Goal: Task Accomplishment & Management: Manage account settings

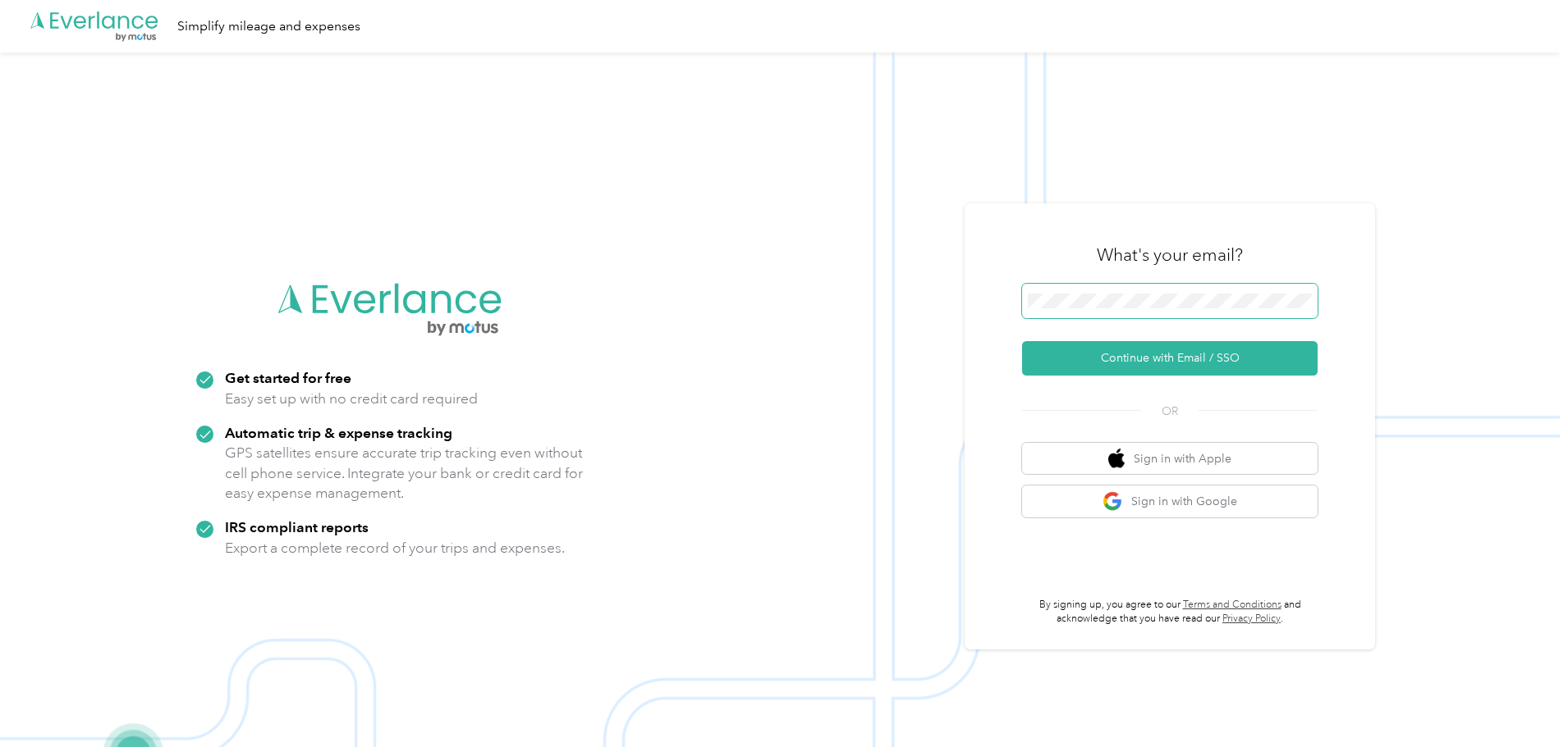
click at [1114, 285] on span at bounding box center [1169, 301] width 295 height 35
click at [1022, 341] on button "Continue with Email / SSO" at bounding box center [1169, 358] width 295 height 35
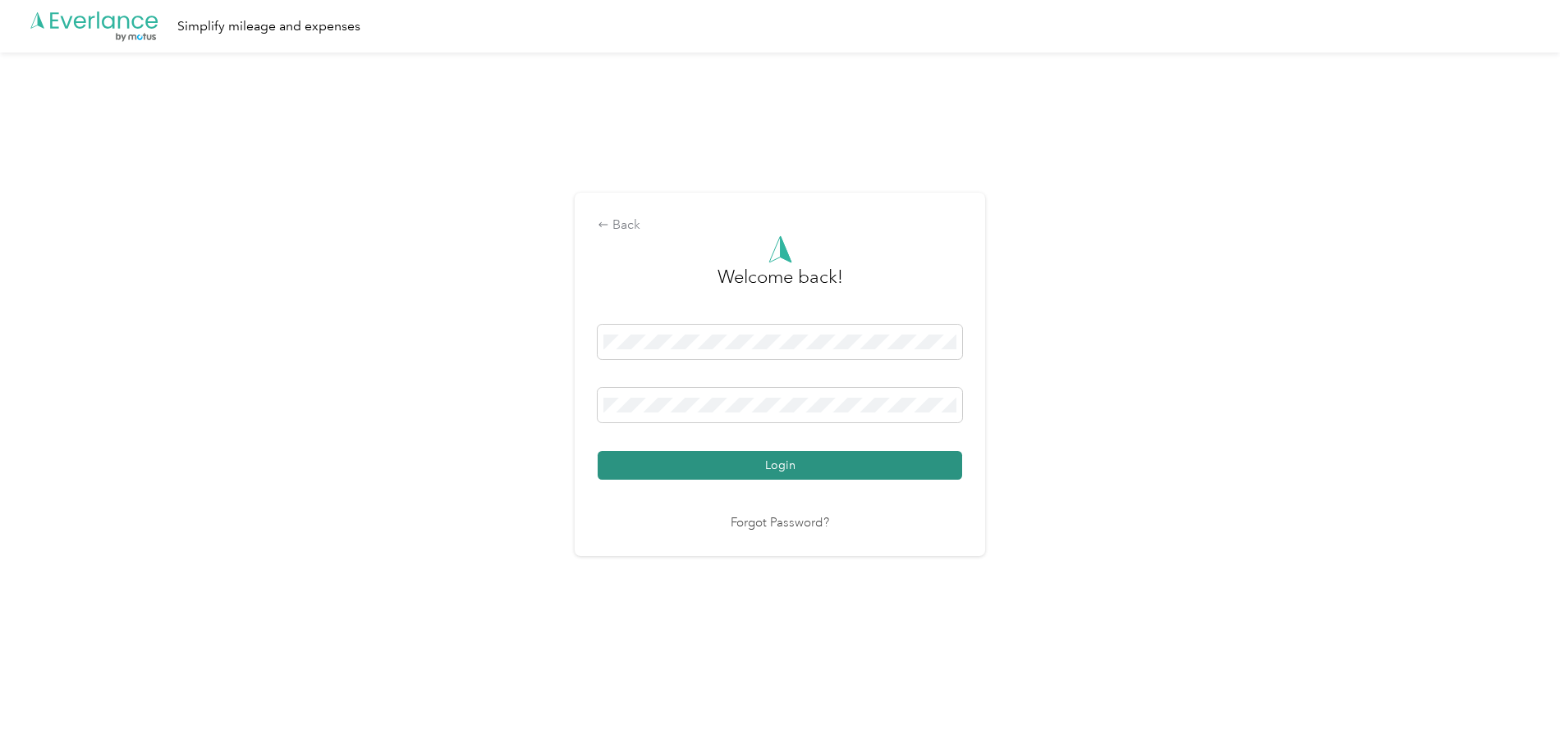
click at [896, 466] on button "Login" at bounding box center [779, 464] width 364 height 28
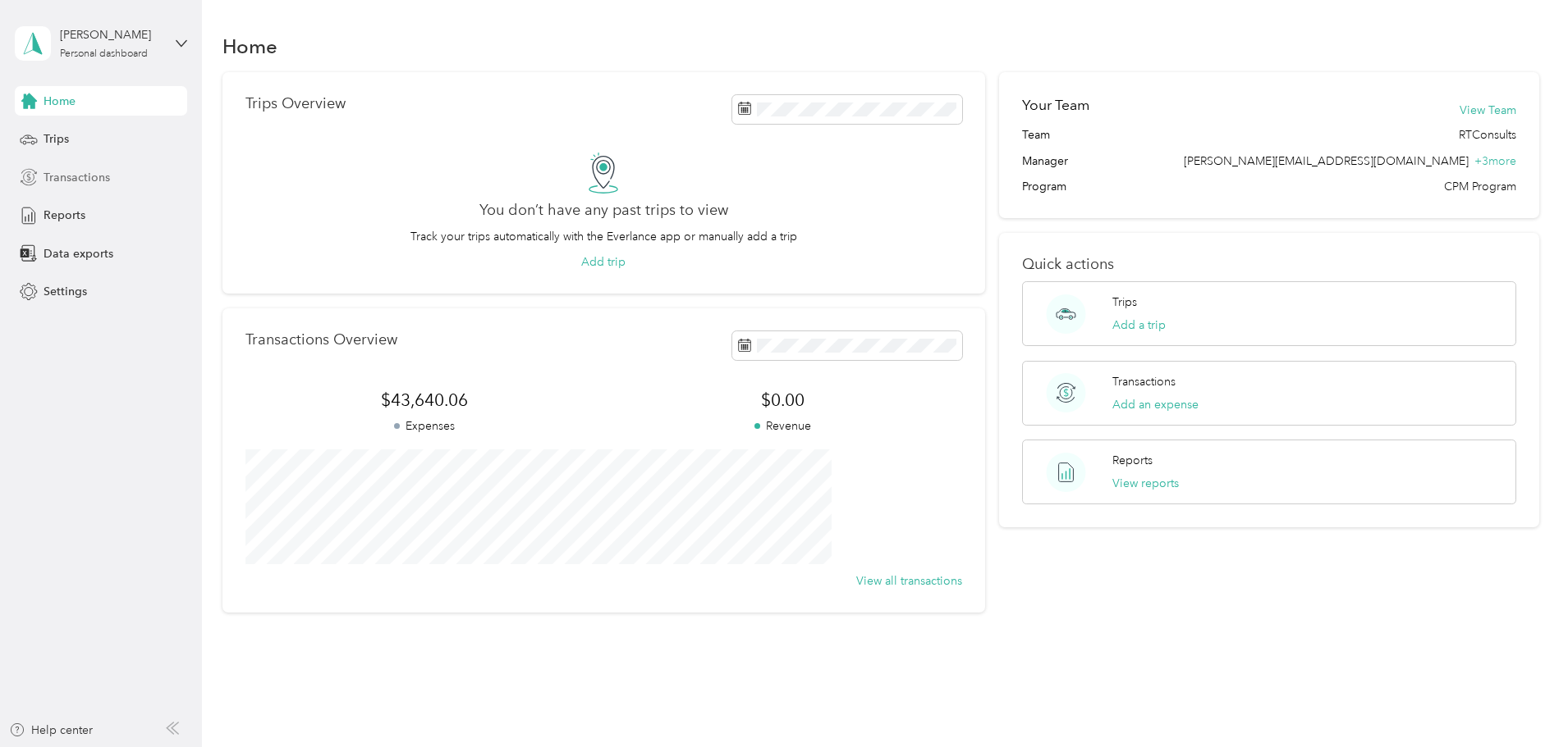
click at [76, 176] on span "Transactions" at bounding box center [77, 177] width 67 height 17
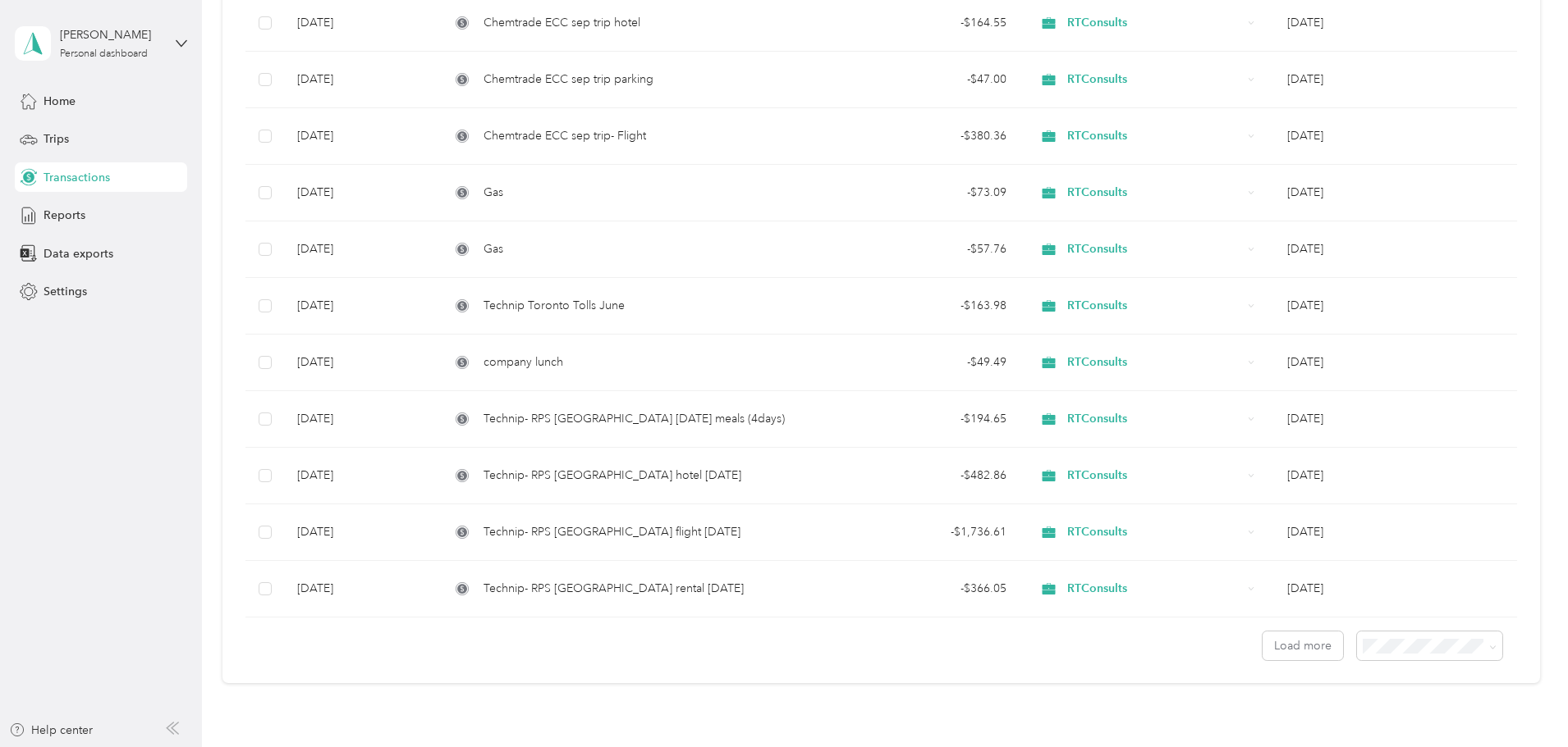
scroll to position [1097, 0]
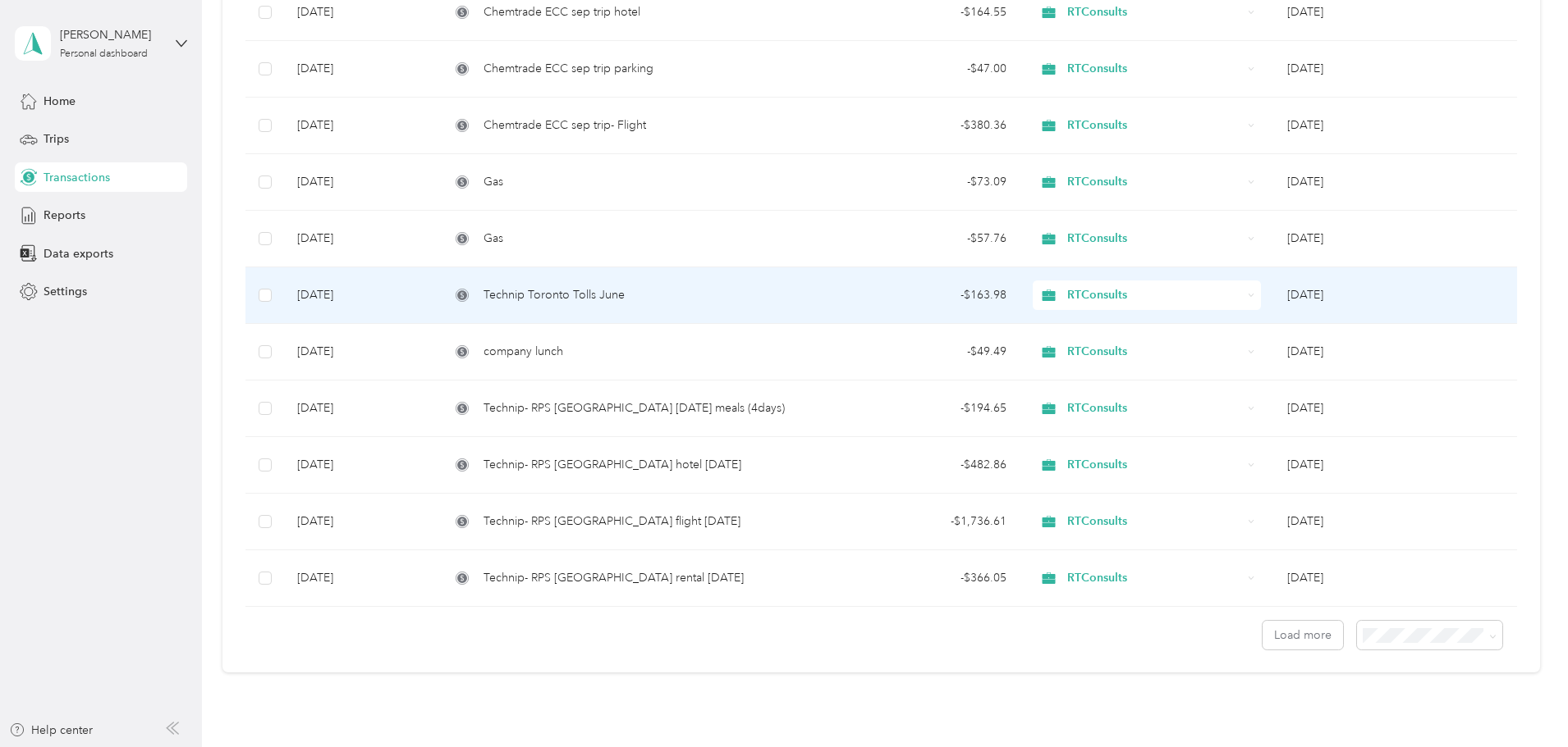
click at [700, 300] on div "Technip Toronto Tolls June" at bounding box center [618, 295] width 338 height 18
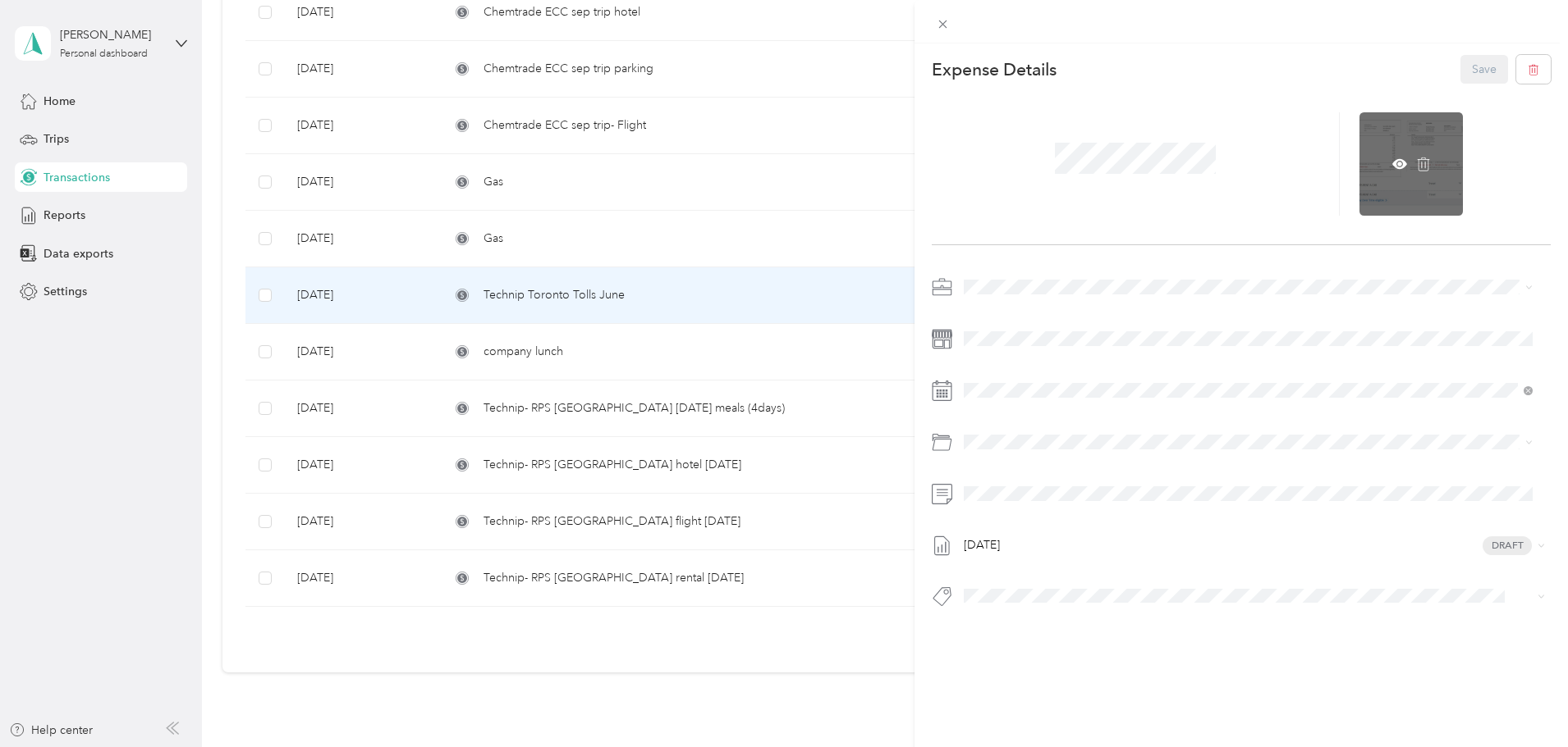
click at [1412, 154] on div at bounding box center [1411, 164] width 103 height 103
click at [1392, 157] on icon at bounding box center [1400, 164] width 15 height 15
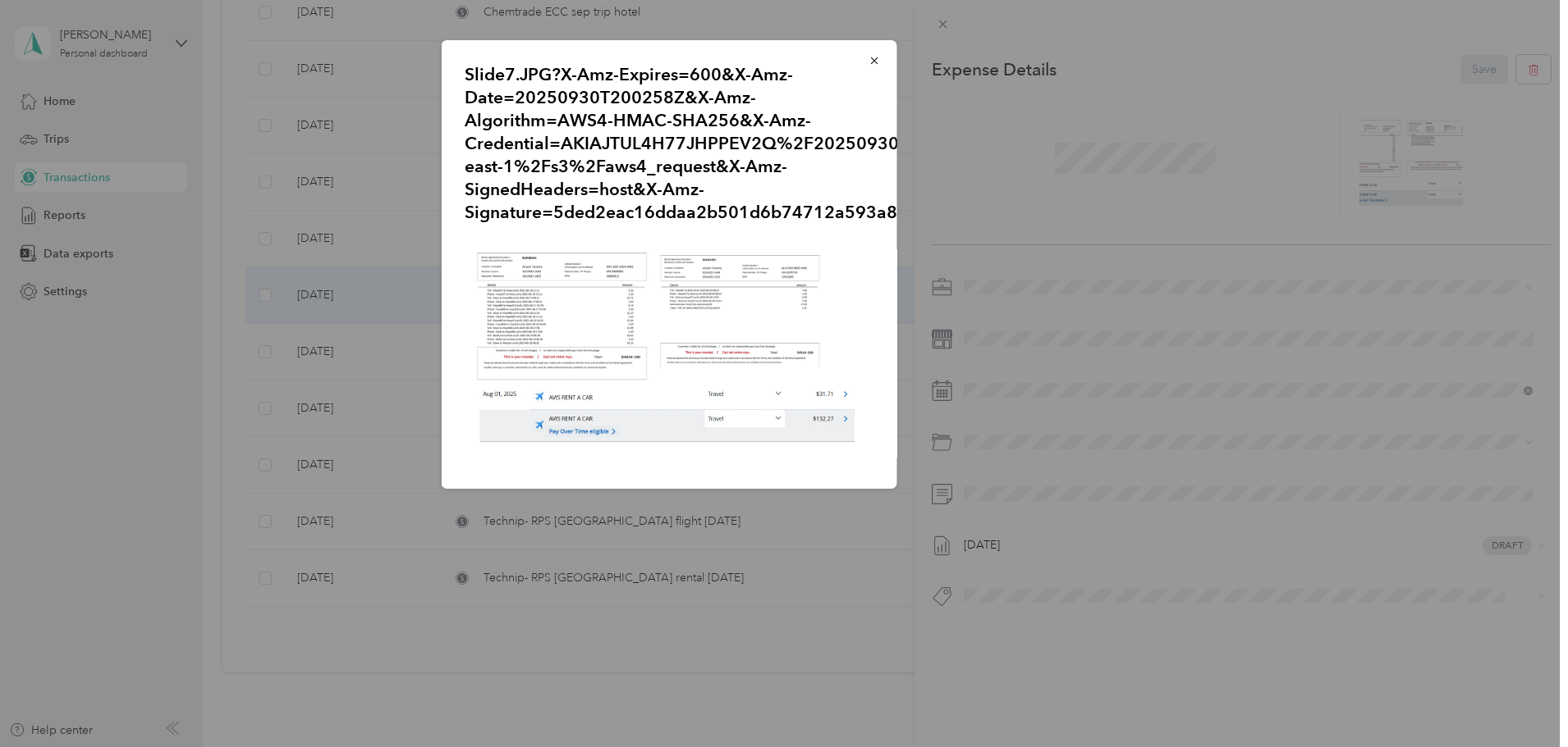
click at [650, 374] on img at bounding box center [670, 350] width 410 height 230
click at [878, 323] on div "Slide7.JPG?X-Amz-Expires=600&X-Amz-Date=20250930T200258Z&X-Amz-Algorithm=AWS4-H…" at bounding box center [670, 264] width 456 height 449
click at [720, 339] on img at bounding box center [670, 350] width 410 height 230
drag, startPoint x: 745, startPoint y: 404, endPoint x: 706, endPoint y: 347, distance: 69.1
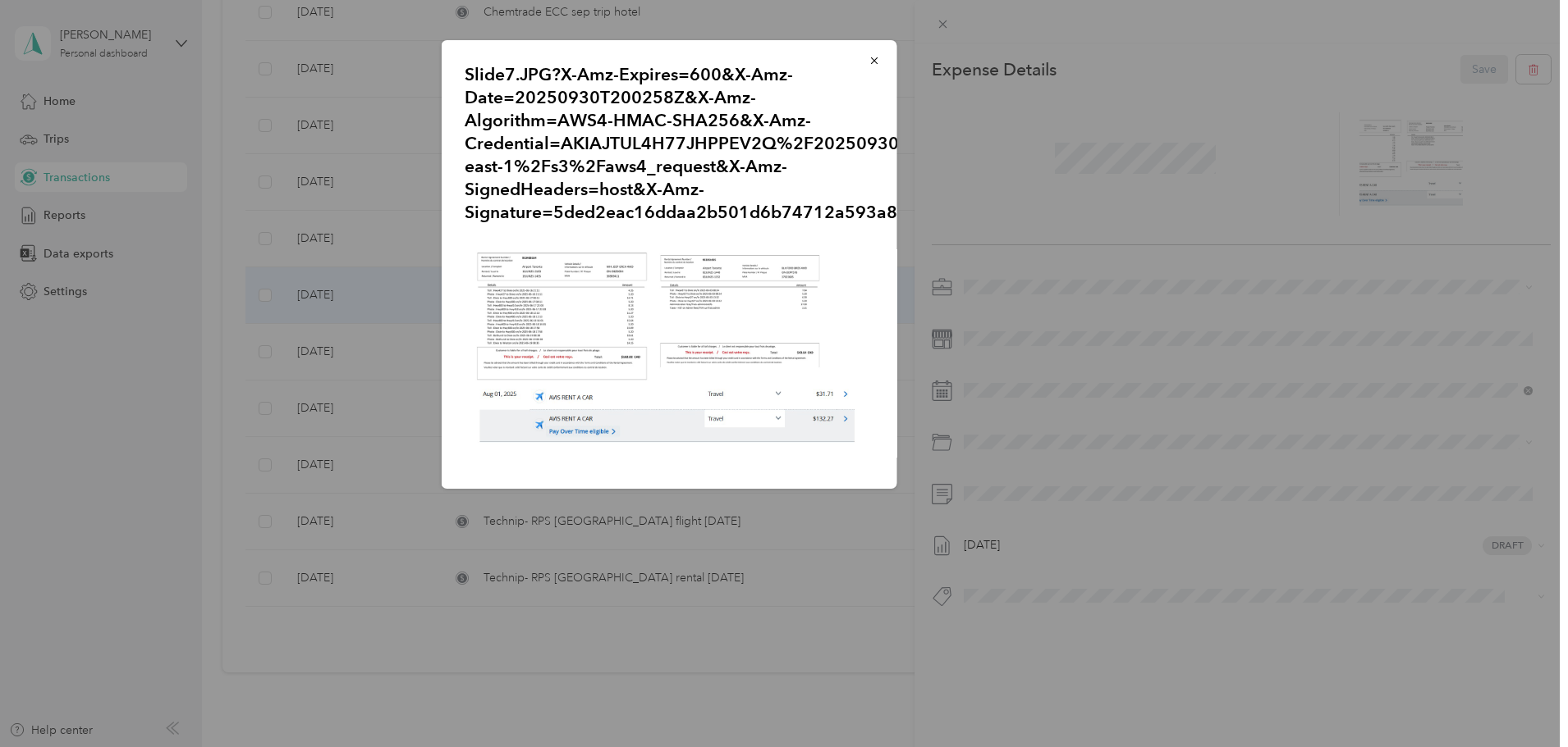
click at [706, 347] on img at bounding box center [670, 350] width 410 height 230
click at [897, 368] on div "Slide7.JPG?X-Amz-Expires=600&X-Amz-Date=20250930T200258Z&X-Amz-Algorithm=AWS4-H…" at bounding box center [1012, 267] width 456 height 454
click at [1078, 411] on div "Slide7.JPG?X-Amz-Expires=600&X-Amz-Date=20250930T200258Z&X-Amz-Algorithm=AWS4-H…" at bounding box center [1012, 267] width 456 height 454
click at [873, 68] on button "button" at bounding box center [875, 59] width 35 height 28
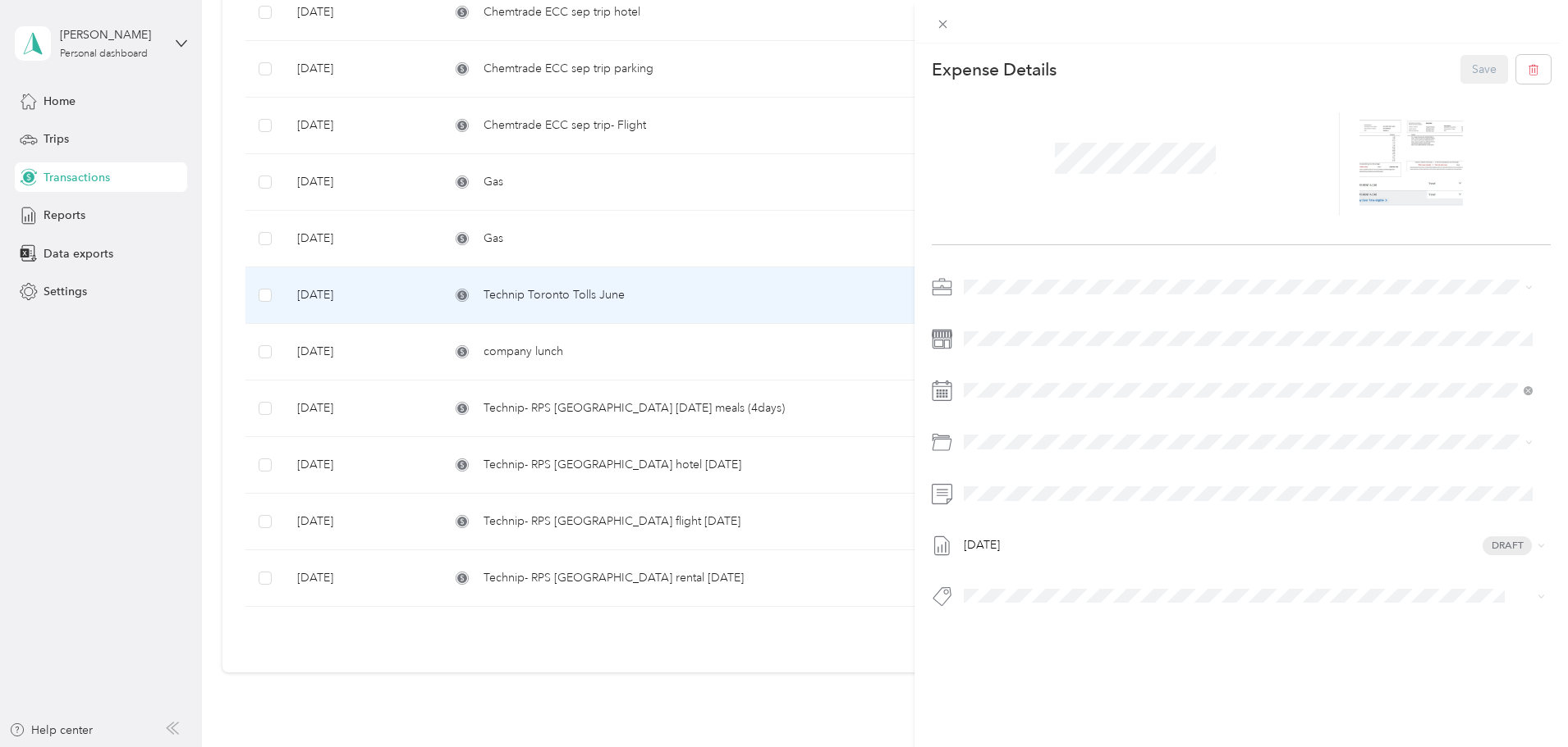
click at [714, 156] on div "This expense cannot be edited because it is either under review, approved, or p…" at bounding box center [784, 373] width 1568 height 747
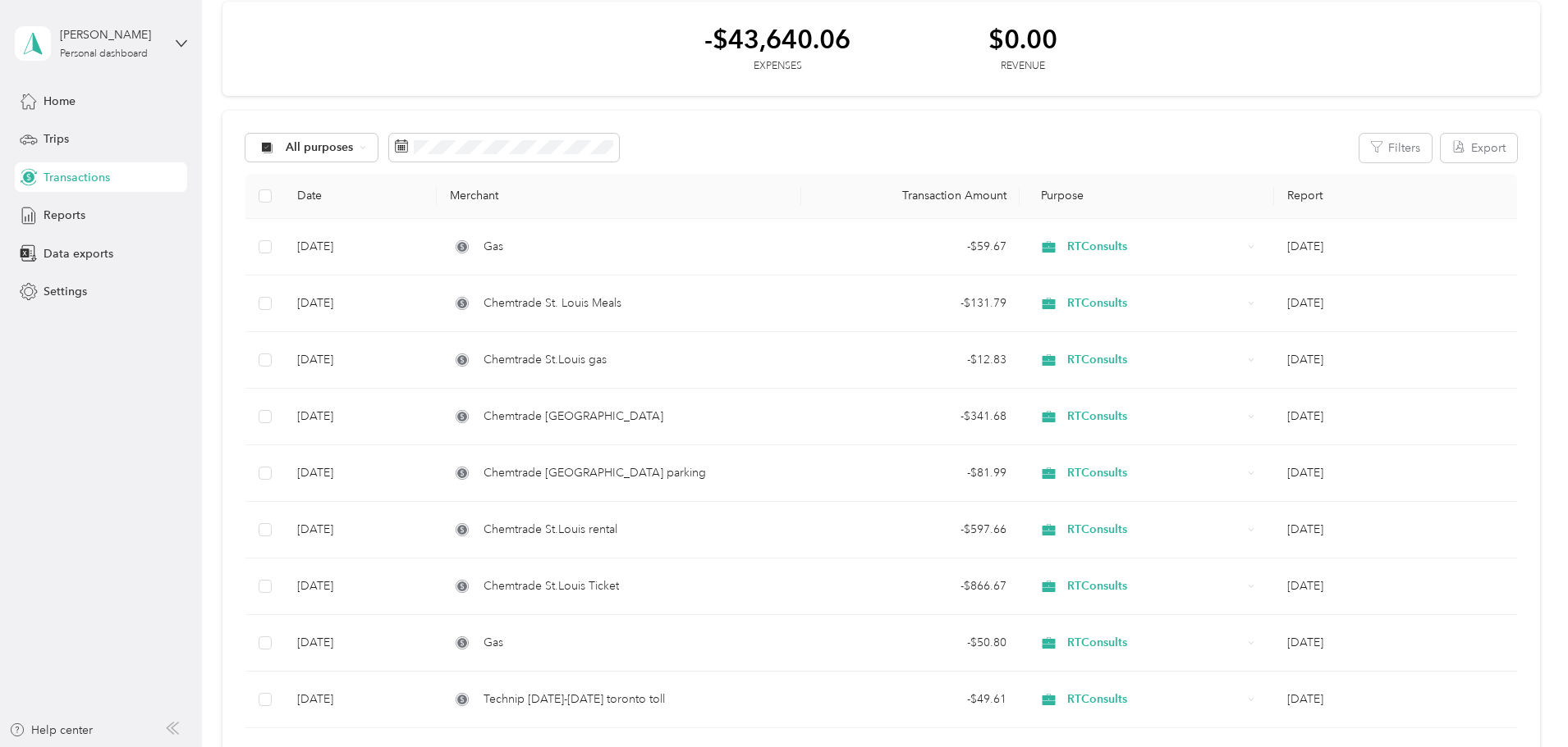
scroll to position [31, 0]
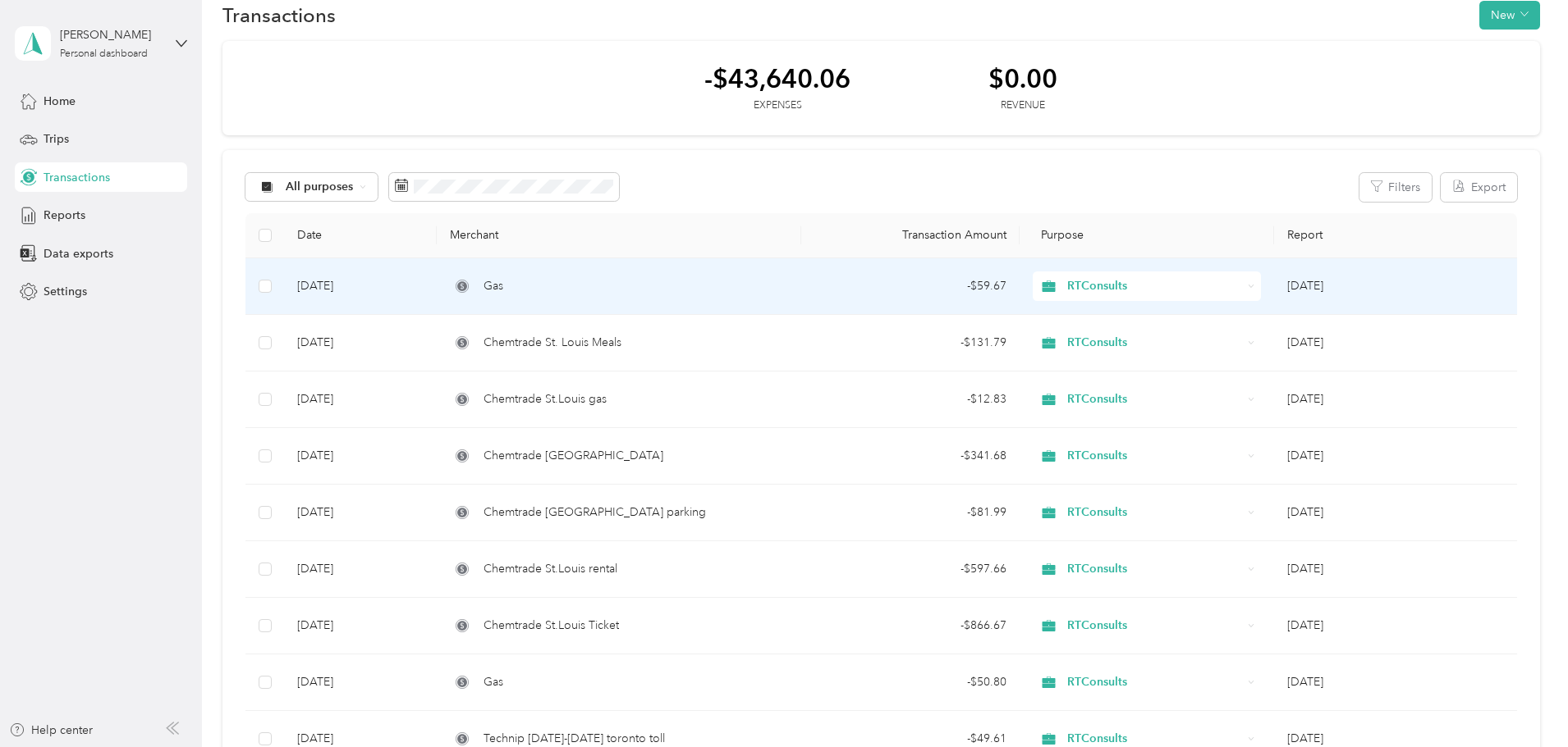
click at [503, 279] on span "Gas" at bounding box center [493, 286] width 20 height 18
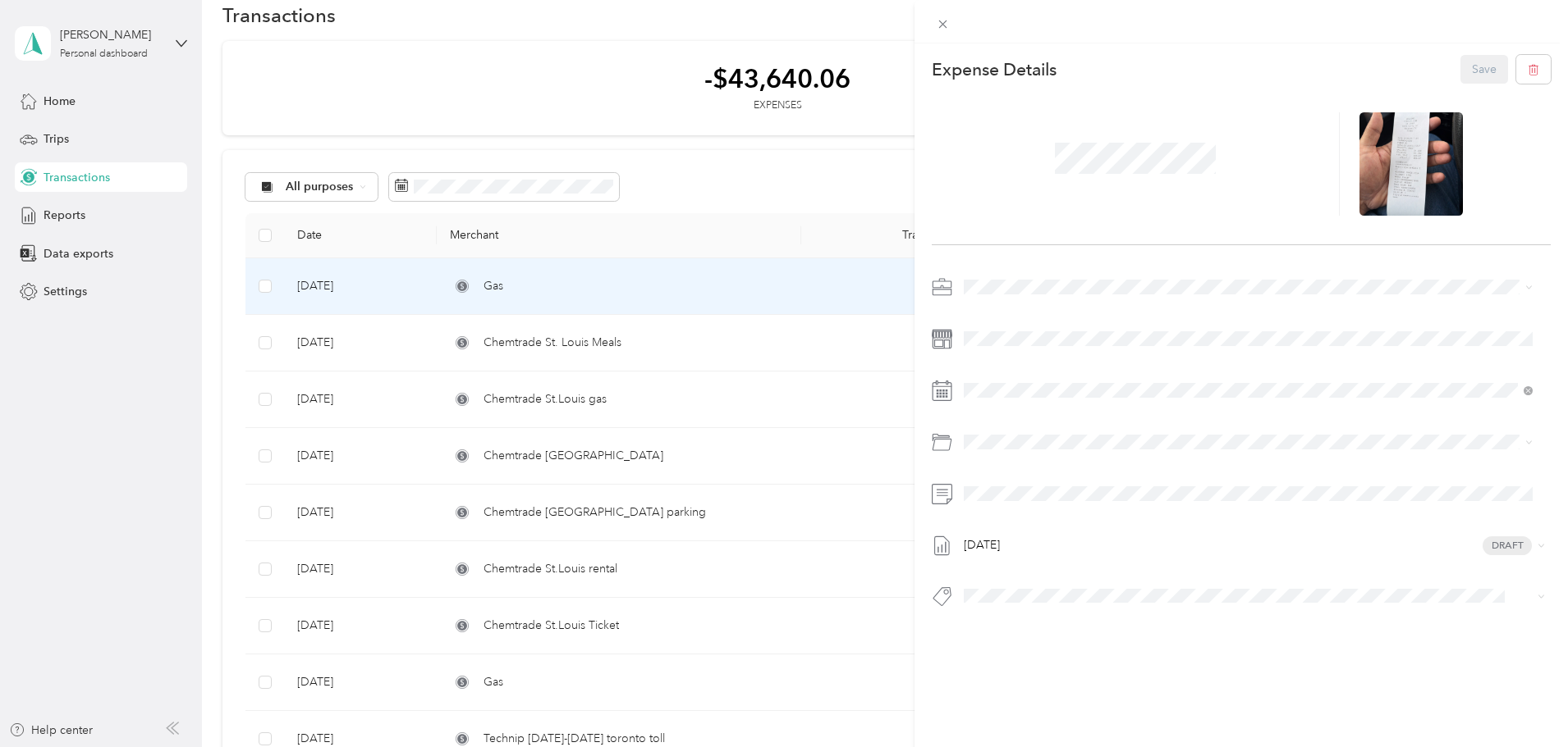
click at [68, 99] on div "This expense cannot be edited because it is either under review, approved, or p…" at bounding box center [784, 373] width 1568 height 747
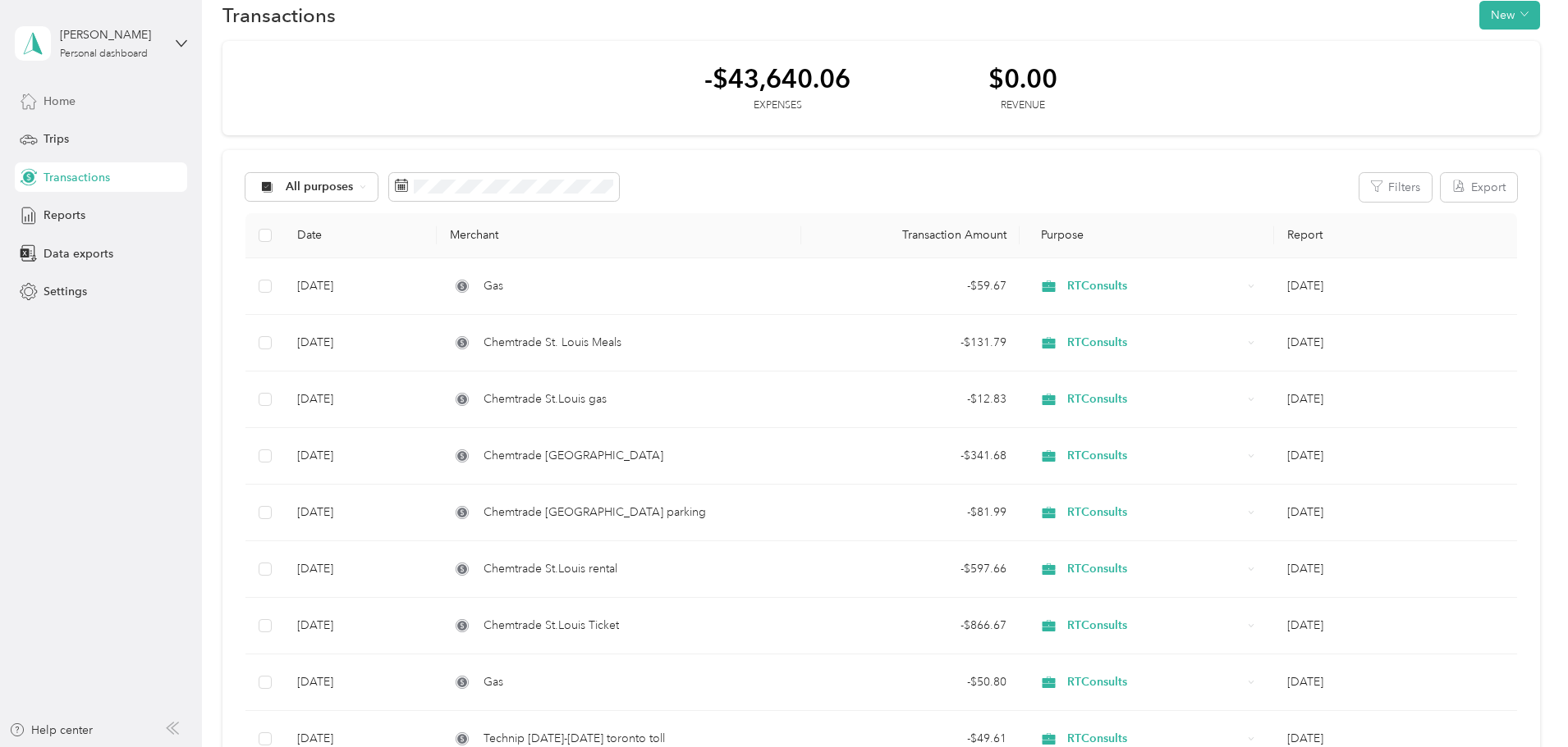
click at [46, 104] on span "Home" at bounding box center [59, 101] width 32 height 17
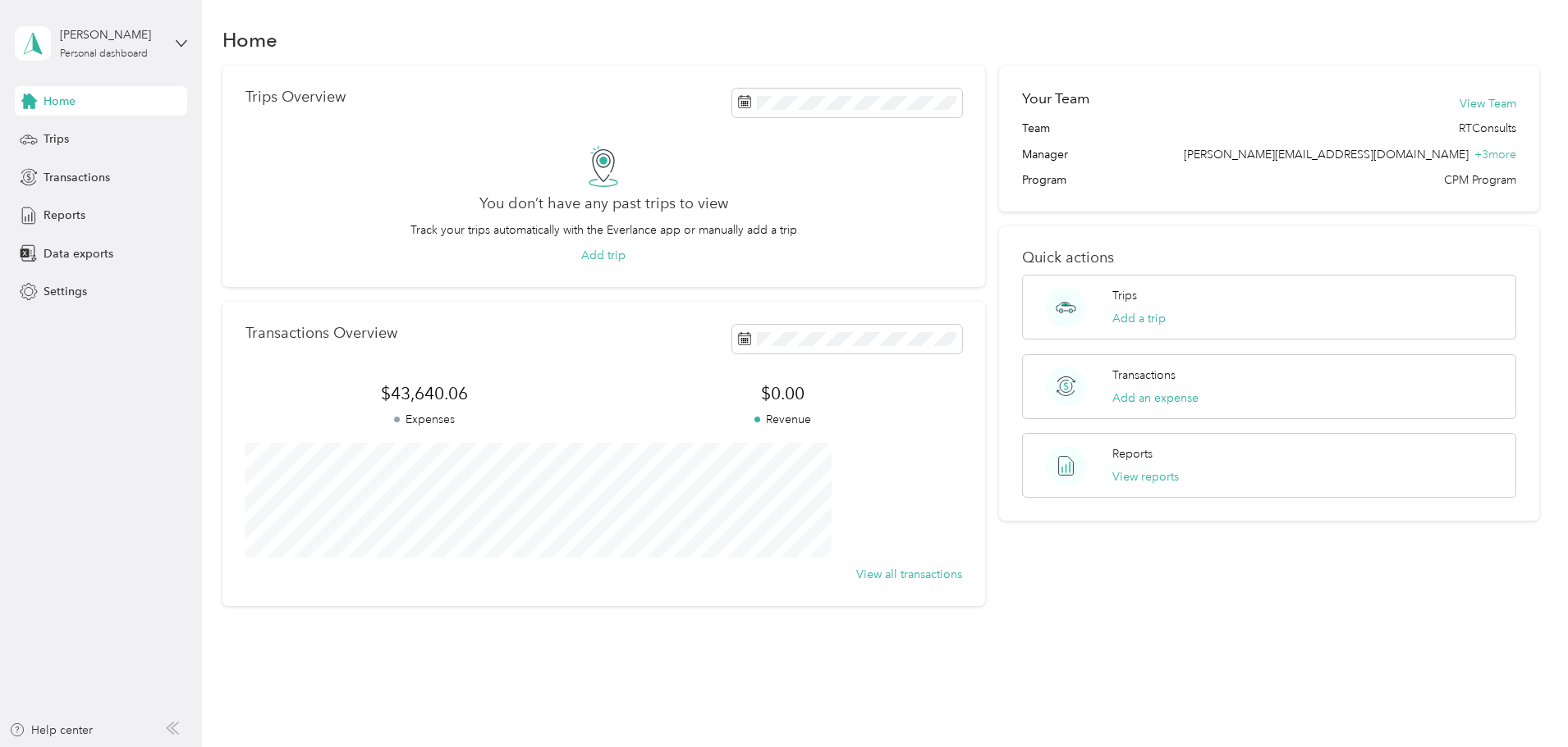
scroll to position [31, 0]
